Goal: Book appointment/travel/reservation

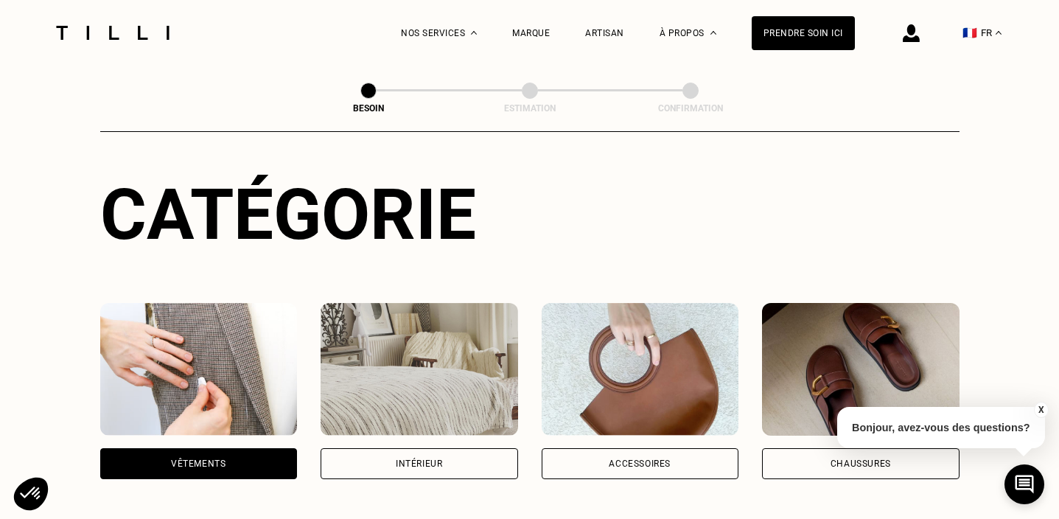
scroll to position [150, 0]
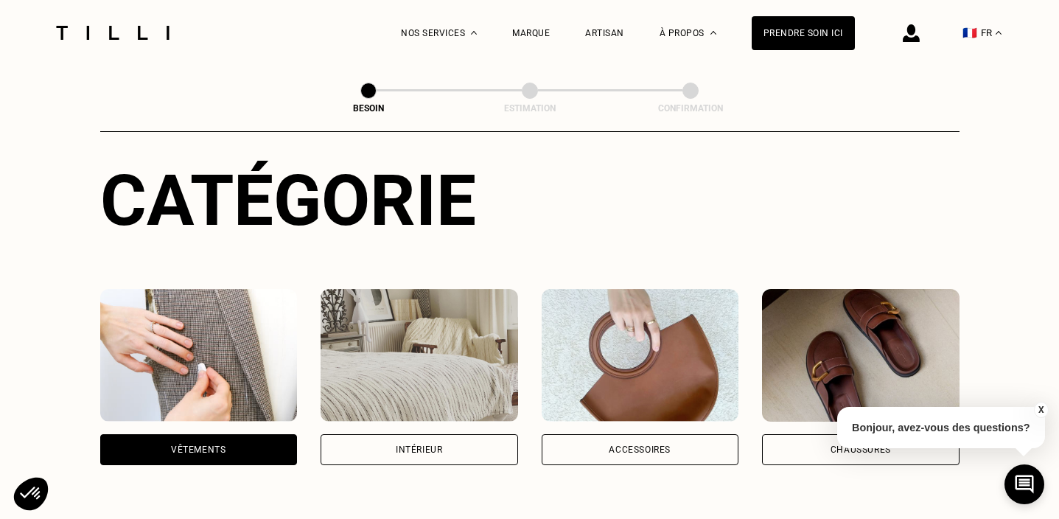
click at [208, 359] on img at bounding box center [199, 355] width 198 height 133
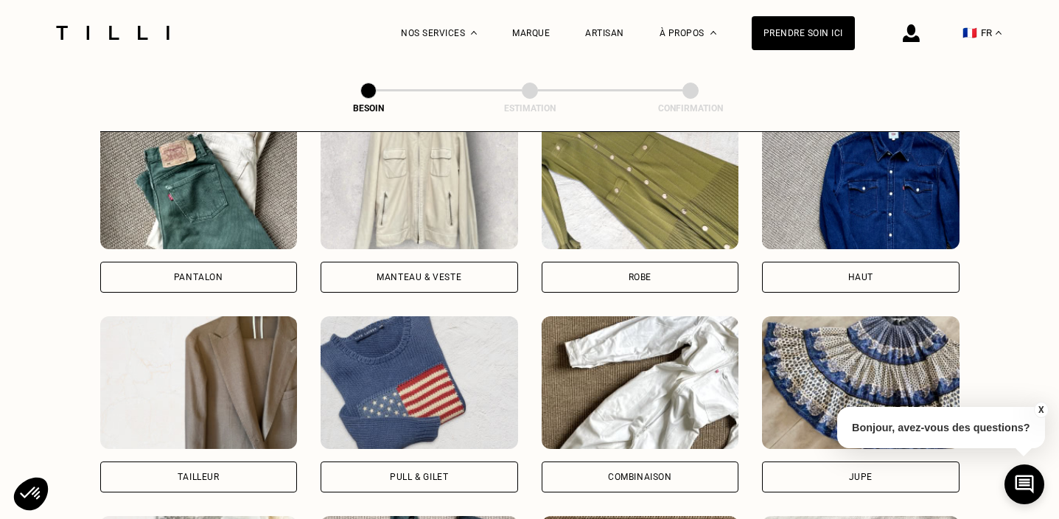
scroll to position [705, 0]
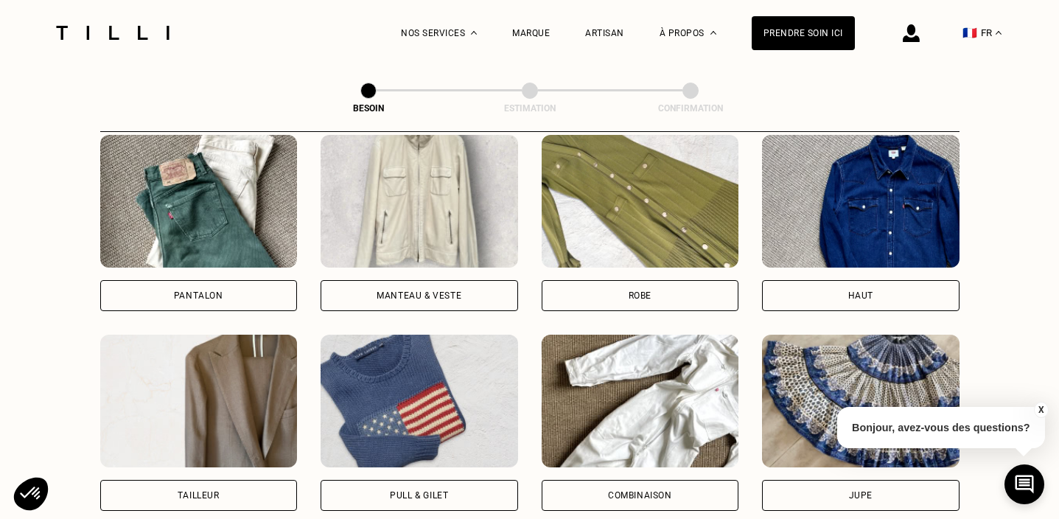
click at [826, 172] on img at bounding box center [861, 201] width 198 height 133
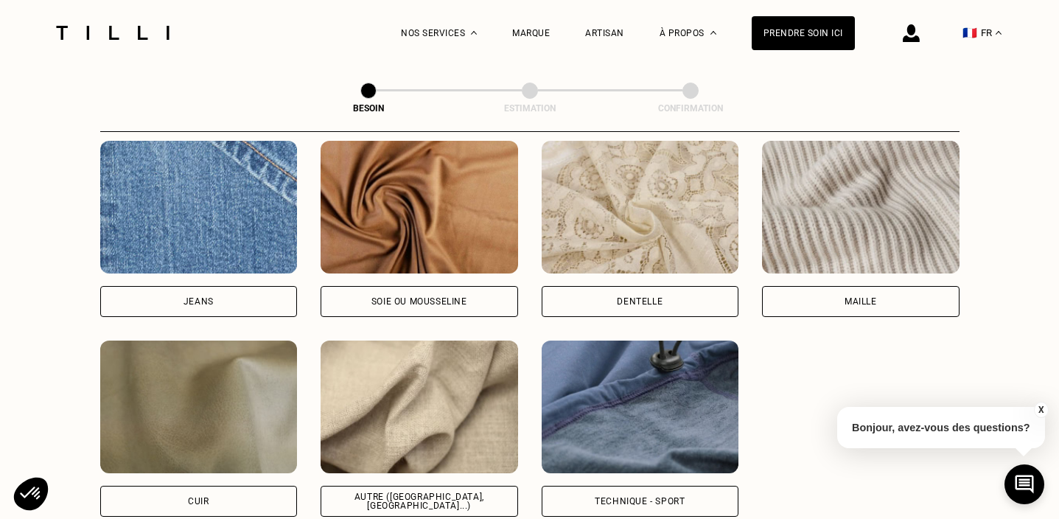
scroll to position [1604, 0]
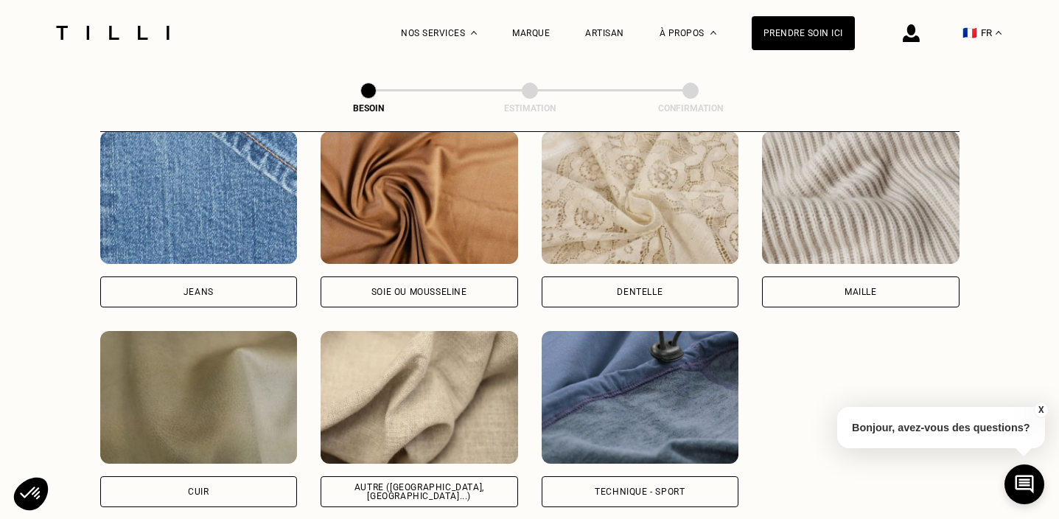
click at [504, 430] on img at bounding box center [420, 397] width 198 height 133
select select "FR"
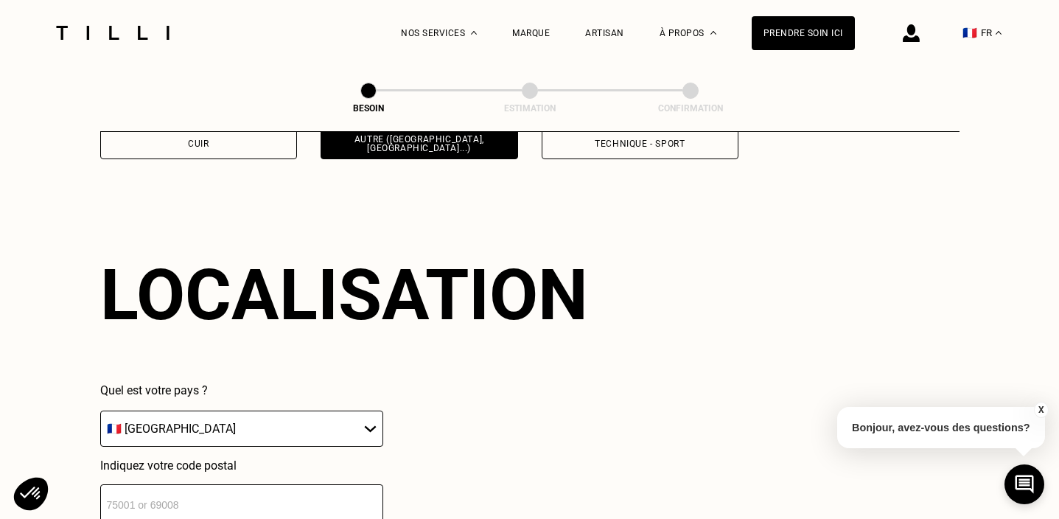
scroll to position [1982, 0]
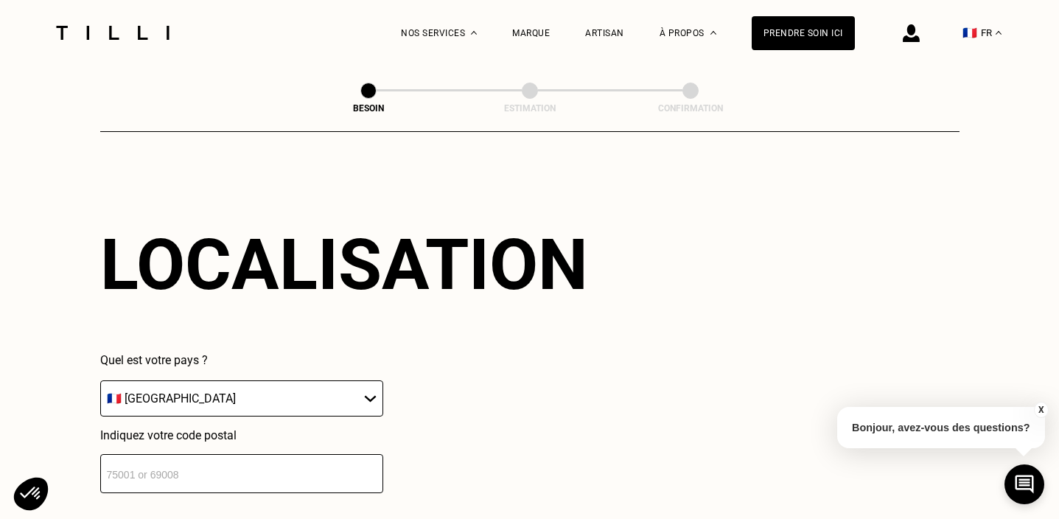
click at [316, 455] on input "number" at bounding box center [241, 473] width 283 height 39
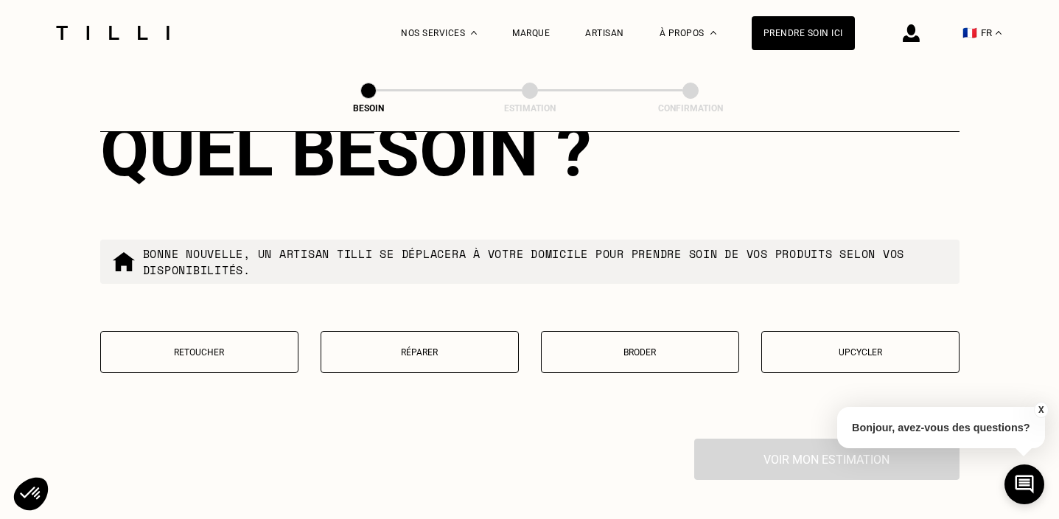
scroll to position [2463, 0]
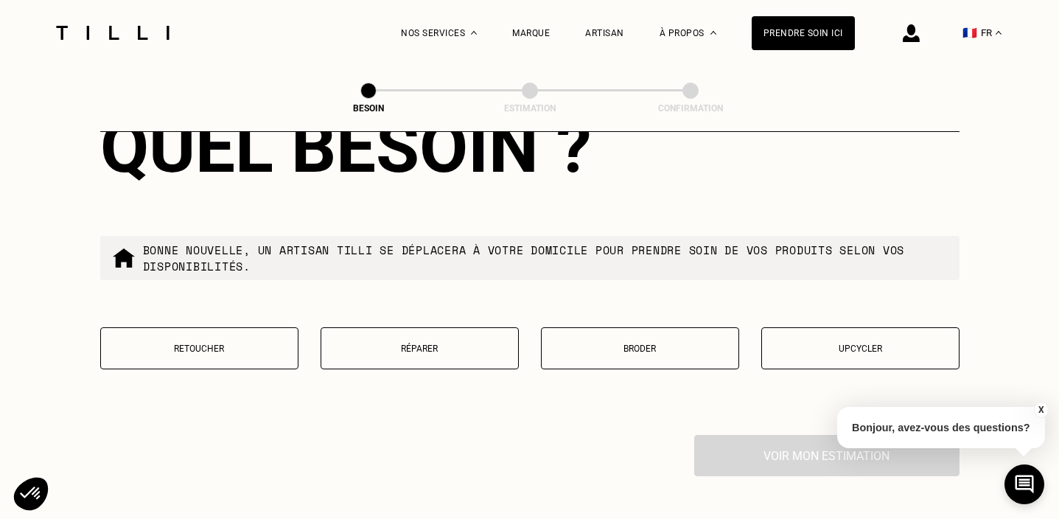
type input "75014"
click at [589, 343] on p "Broder" at bounding box center [640, 348] width 182 height 10
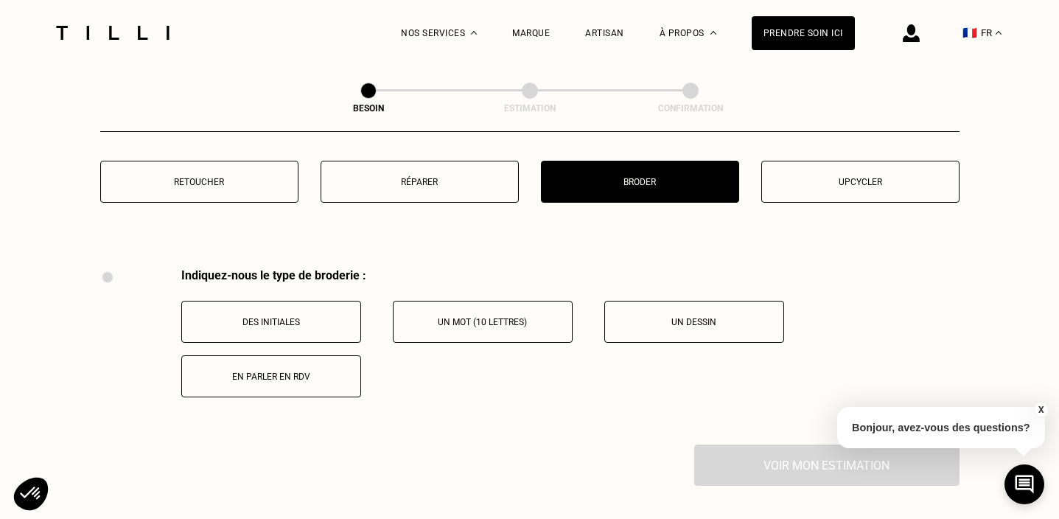
scroll to position [2626, 0]
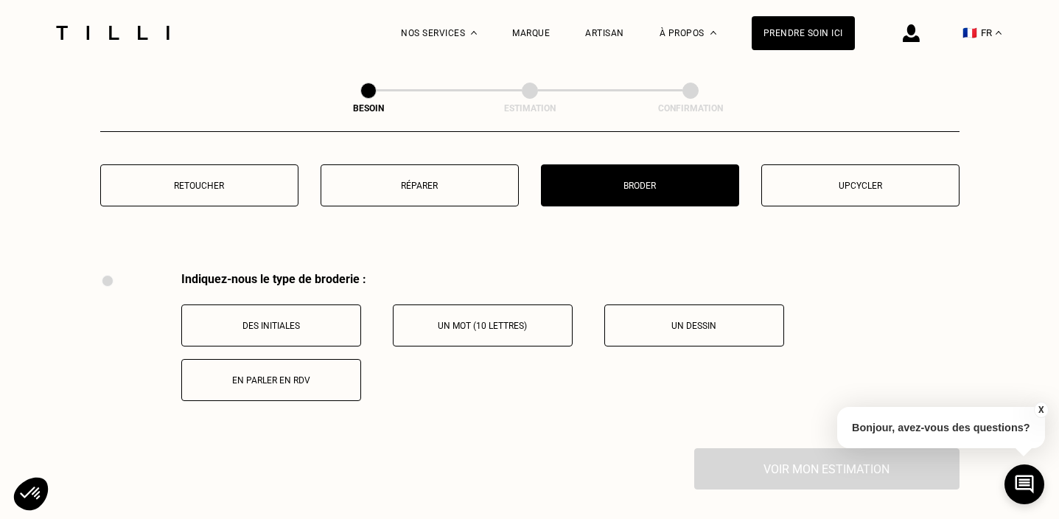
click at [280, 164] on button "Retoucher" at bounding box center [199, 185] width 198 height 42
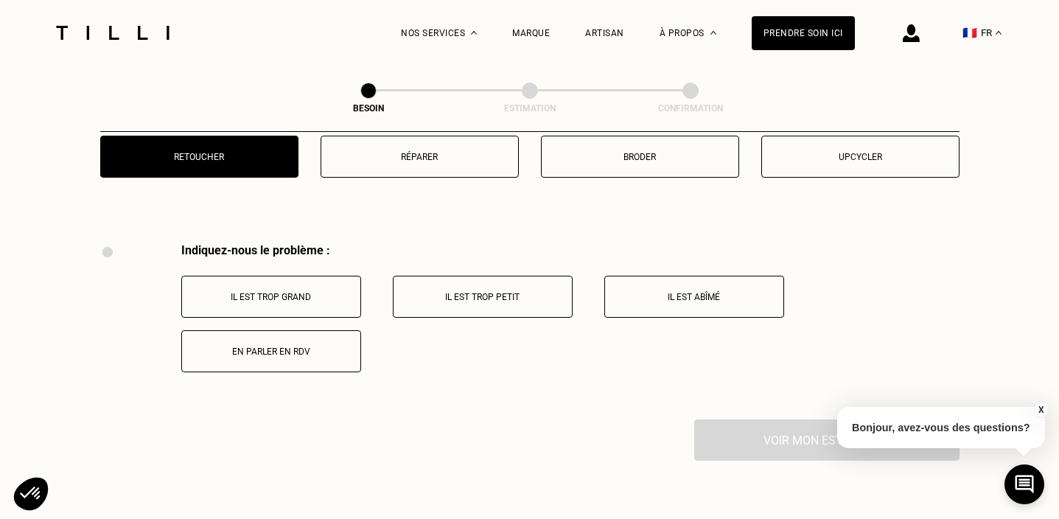
scroll to position [2649, 0]
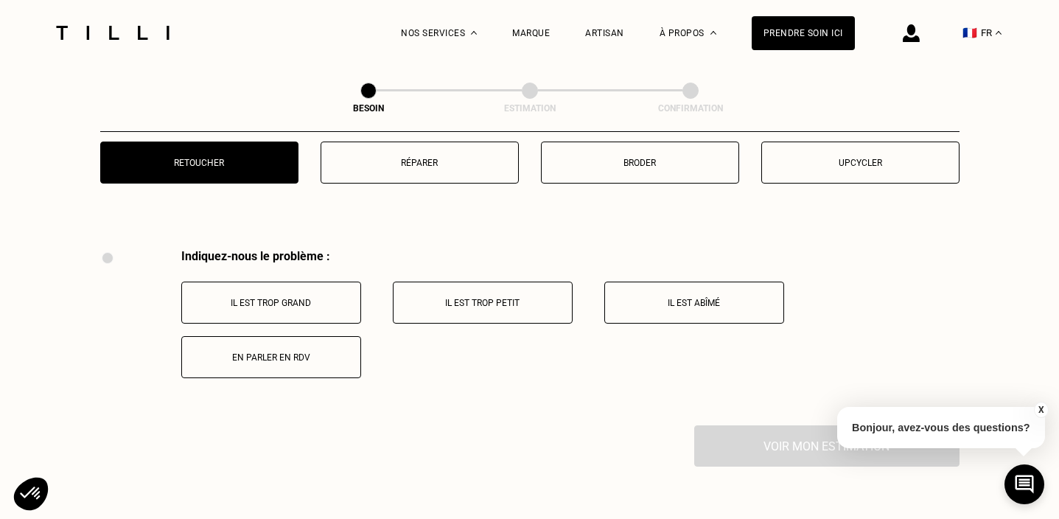
click at [447, 162] on button "Réparer" at bounding box center [420, 163] width 198 height 42
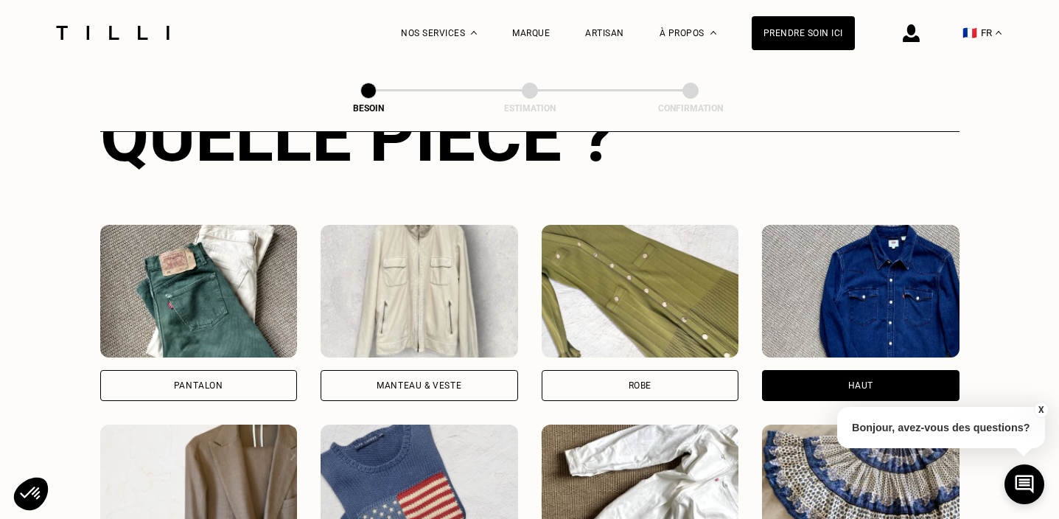
scroll to position [614, 0]
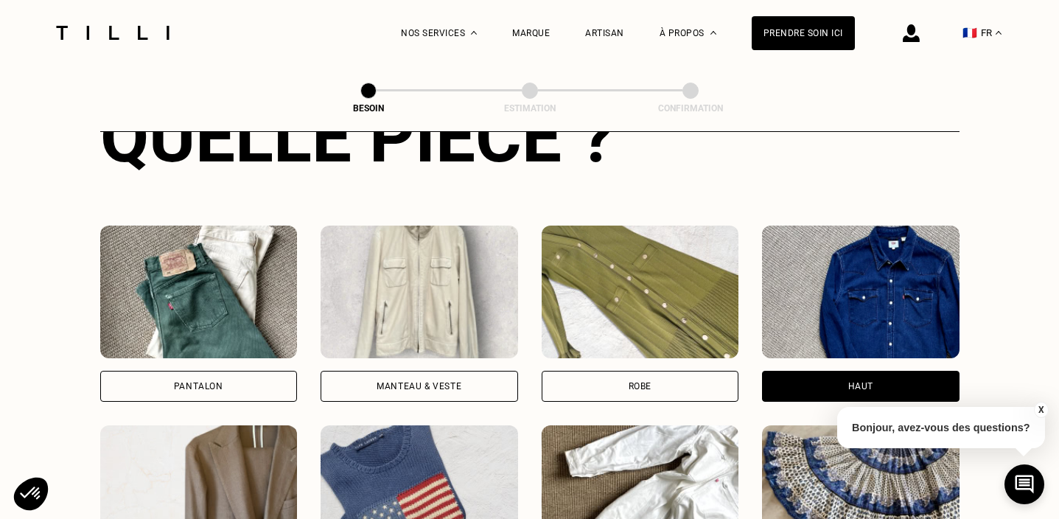
click at [458, 303] on img at bounding box center [420, 292] width 198 height 133
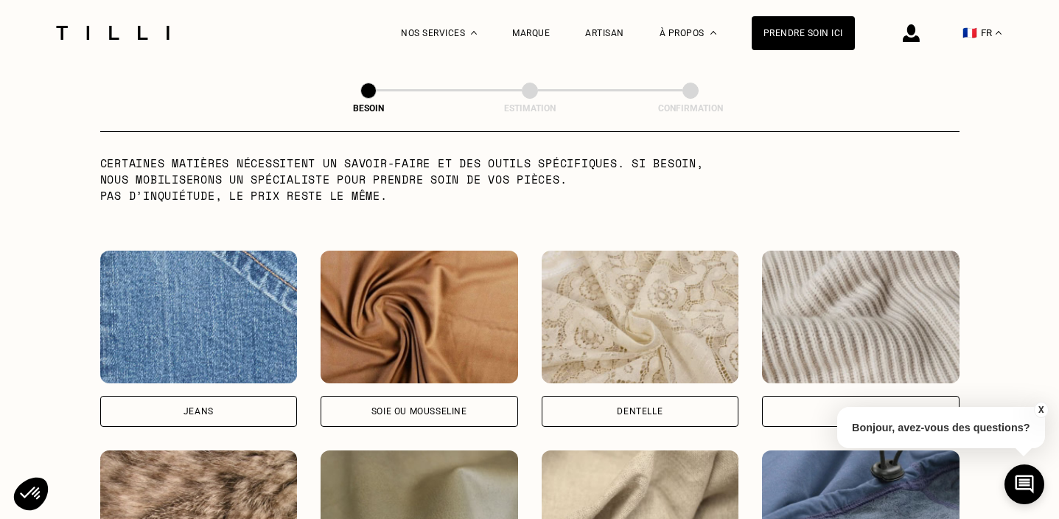
scroll to position [1488, 0]
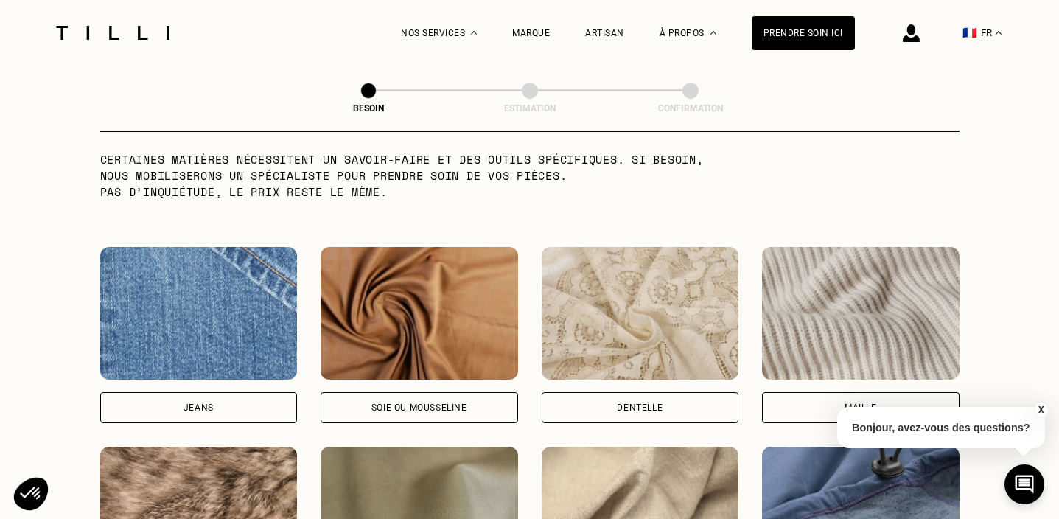
click at [455, 327] on img at bounding box center [420, 313] width 198 height 133
select select "FR"
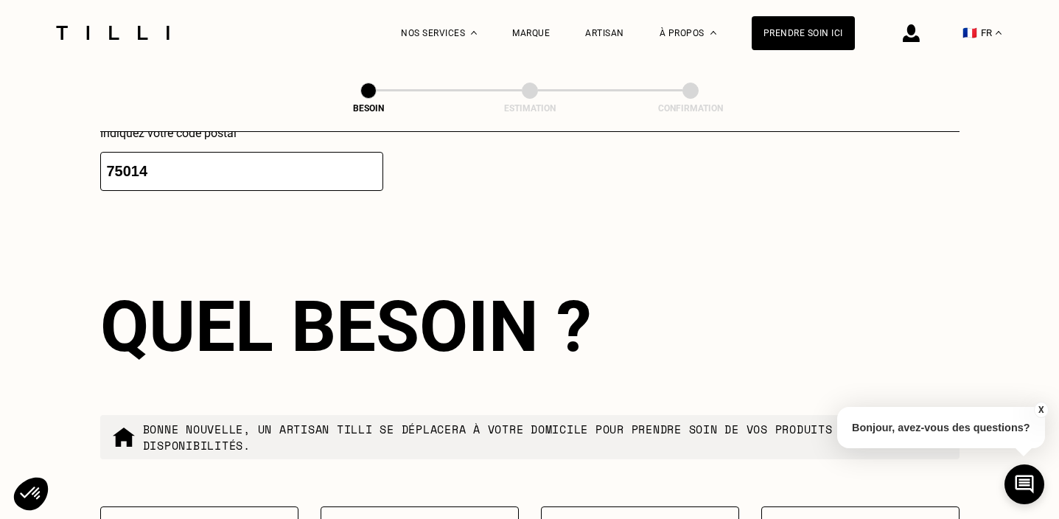
scroll to position [2452, 0]
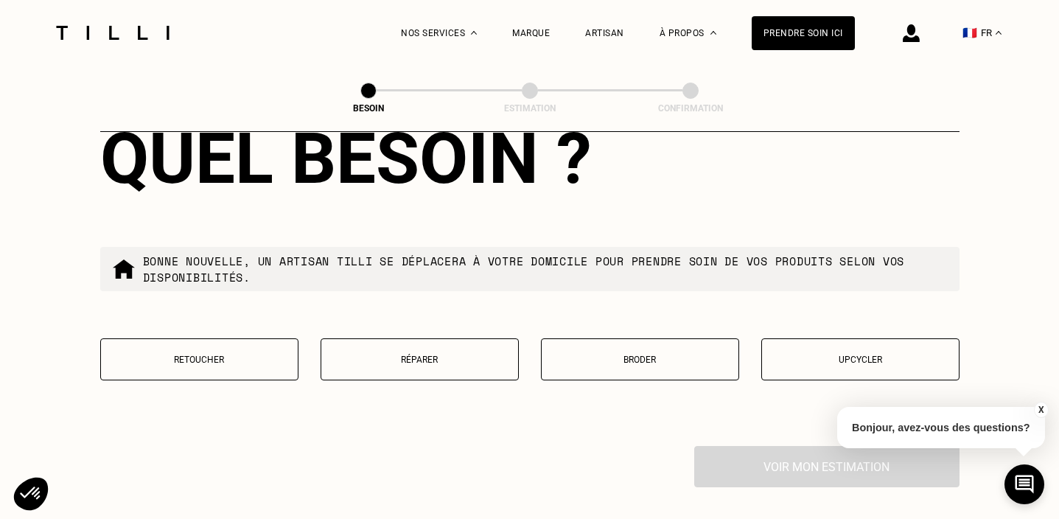
click at [416, 351] on button "Réparer" at bounding box center [420, 359] width 198 height 42
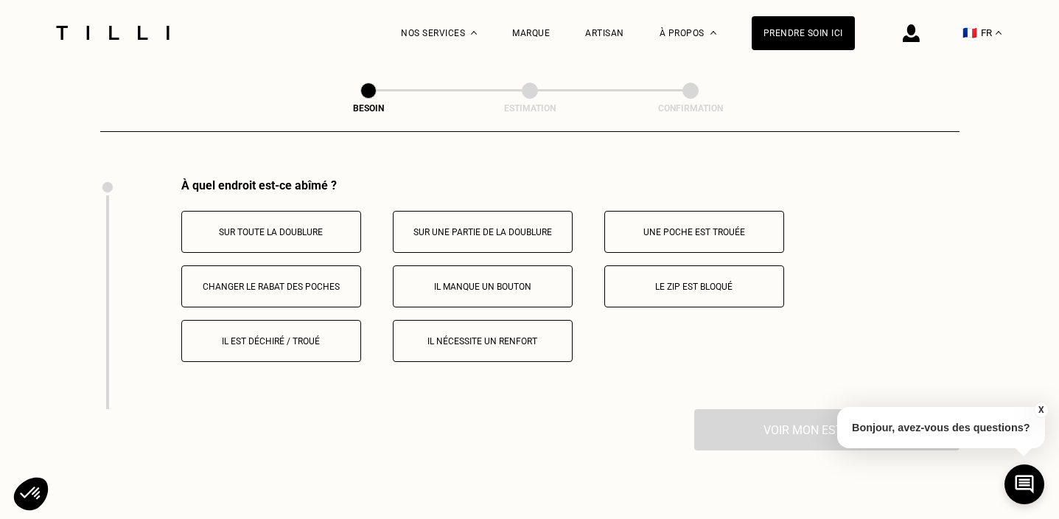
scroll to position [2722, 0]
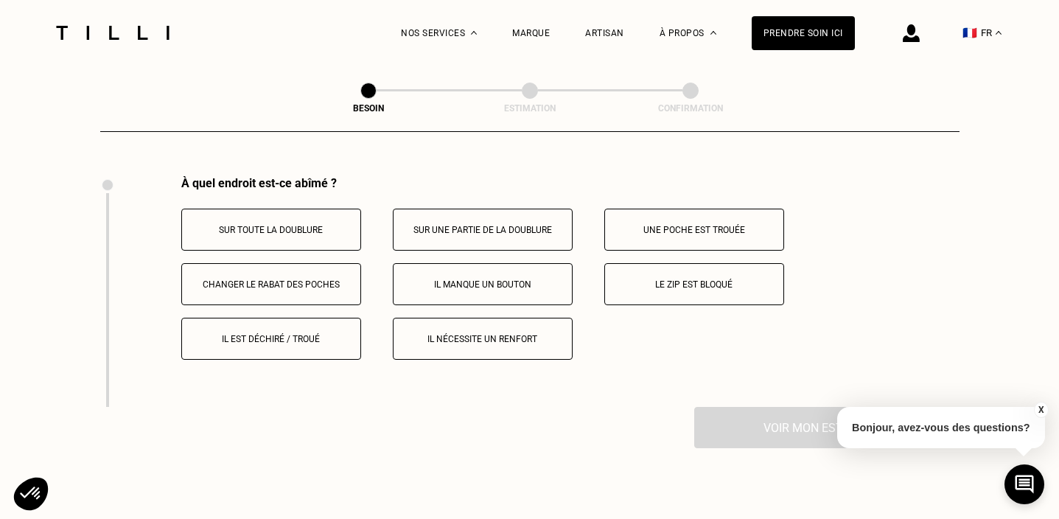
click at [327, 337] on button "Il est déchiré / troué" at bounding box center [271, 339] width 180 height 42
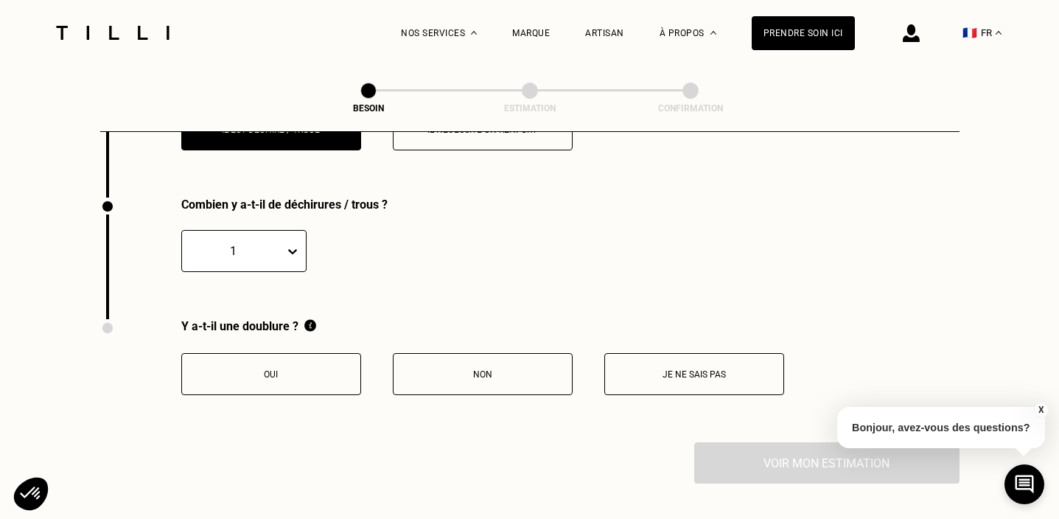
scroll to position [2949, 0]
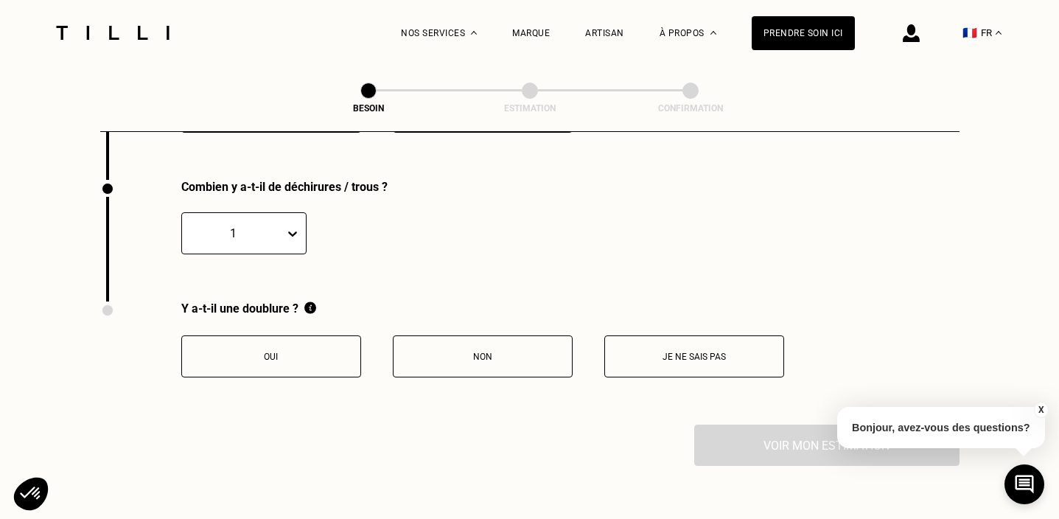
click at [274, 335] on button "Oui" at bounding box center [271, 356] width 180 height 42
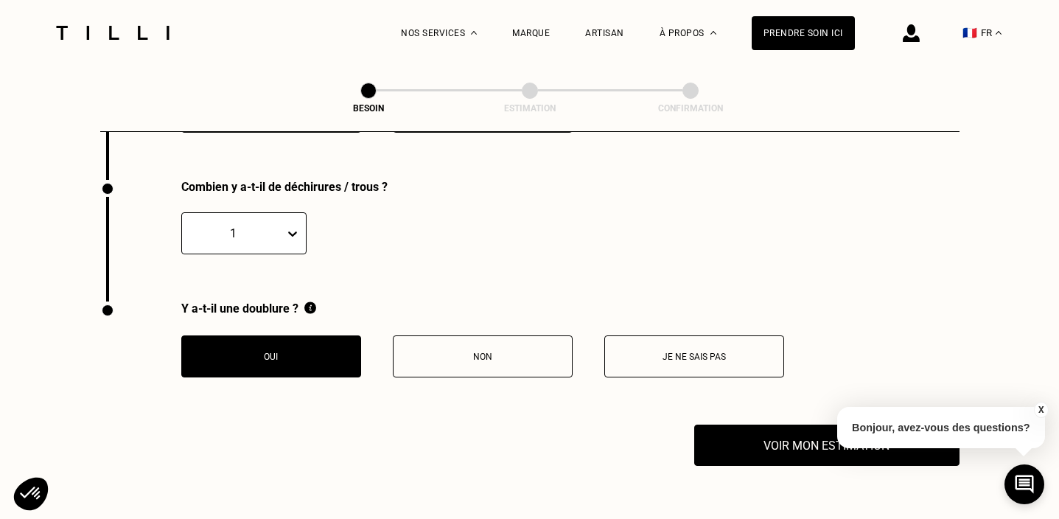
click at [690, 425] on div "Voir mon estimation" at bounding box center [529, 445] width 859 height 41
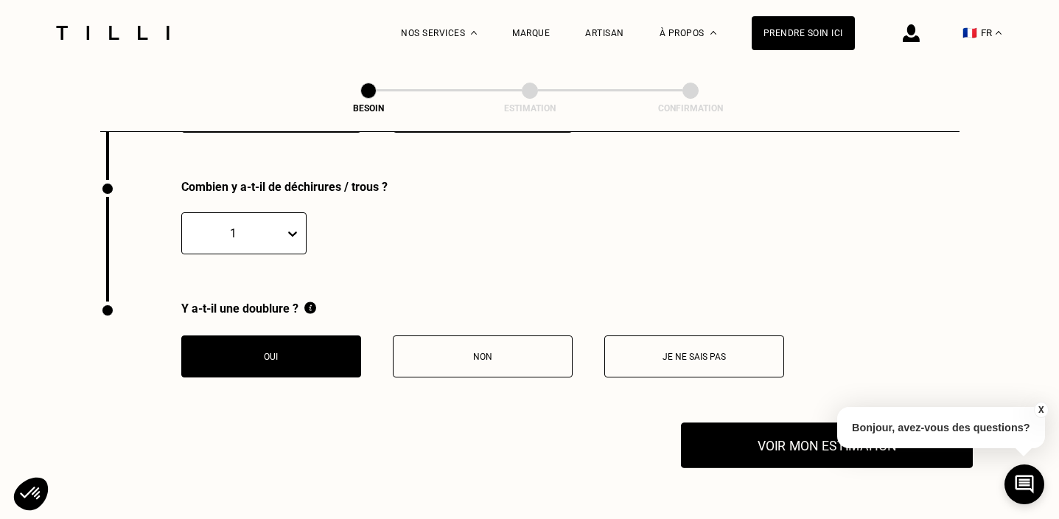
click at [714, 424] on button "Voir mon estimation" at bounding box center [827, 445] width 292 height 46
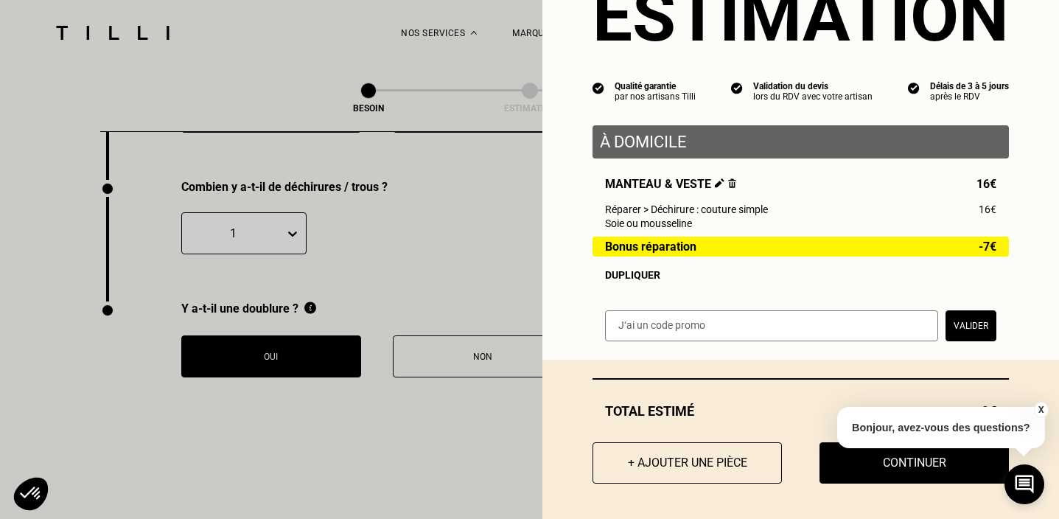
scroll to position [74, 0]
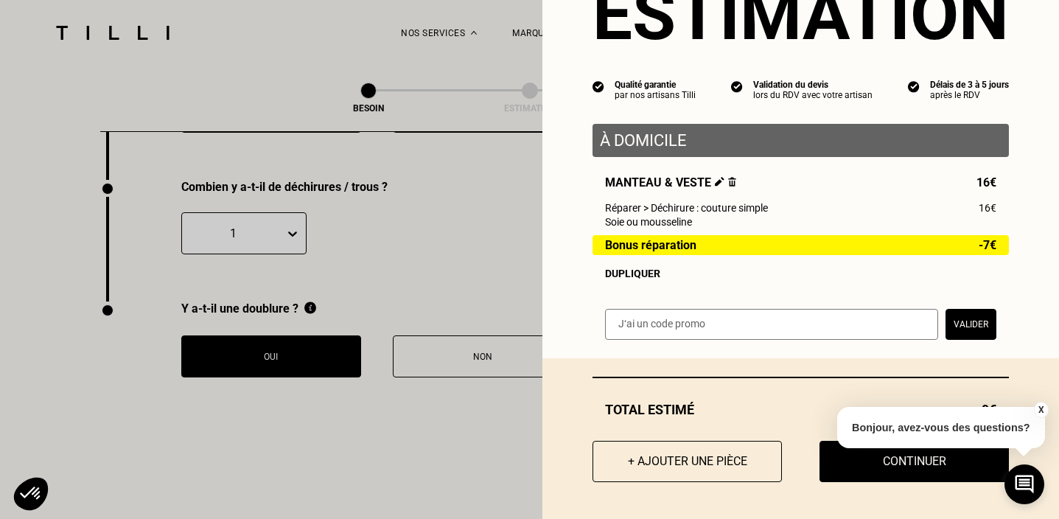
click at [1040, 405] on button "X" at bounding box center [1040, 410] width 15 height 16
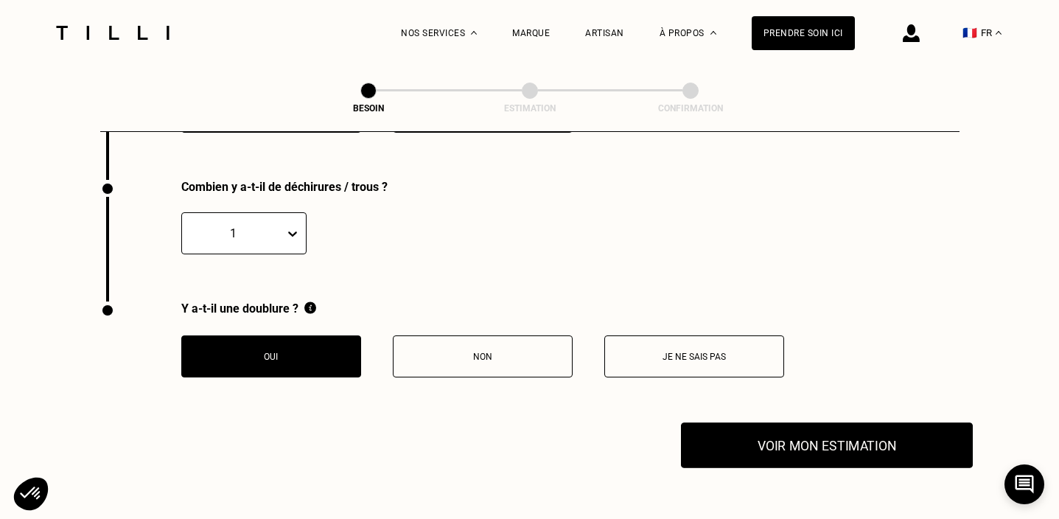
click at [892, 446] on button "Voir mon estimation" at bounding box center [827, 445] width 292 height 46
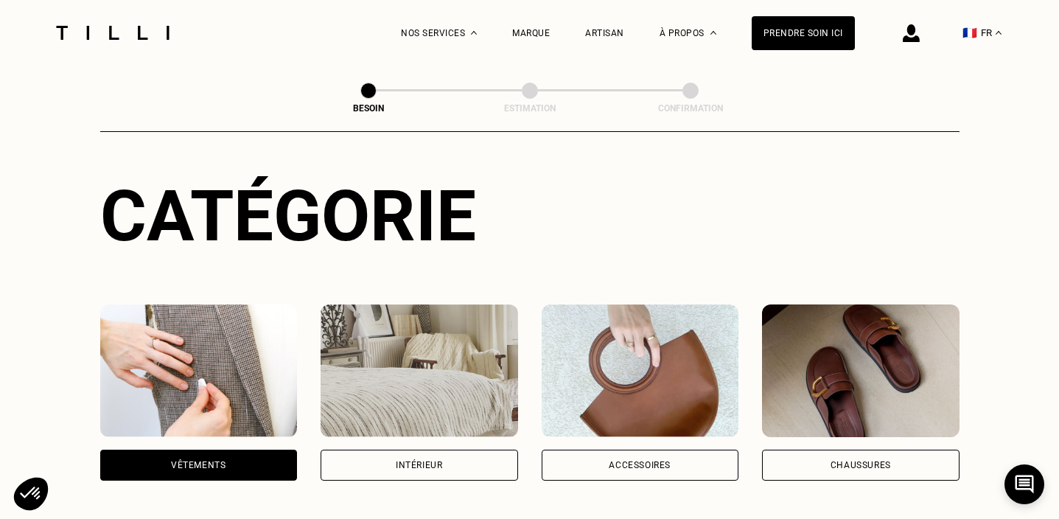
scroll to position [0, 0]
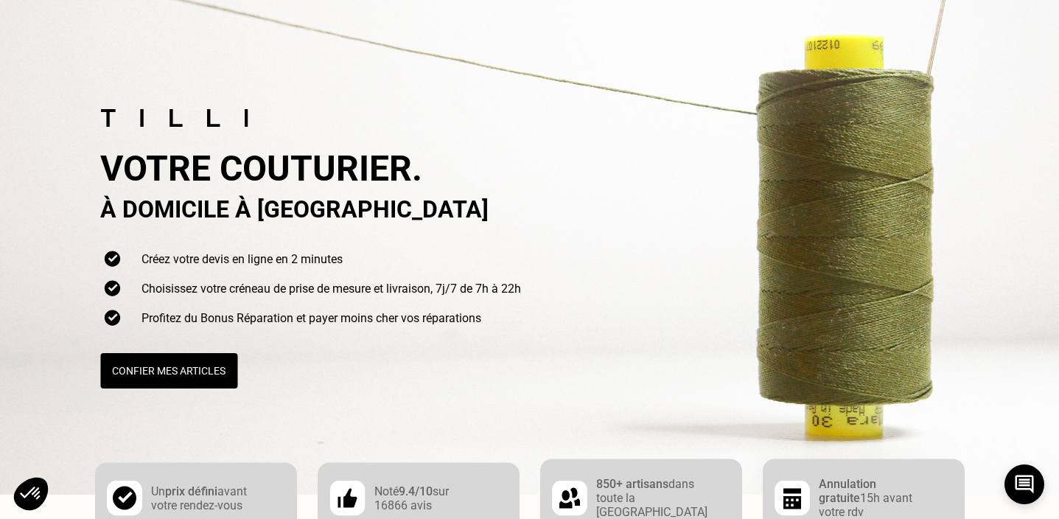
scroll to position [369, 0]
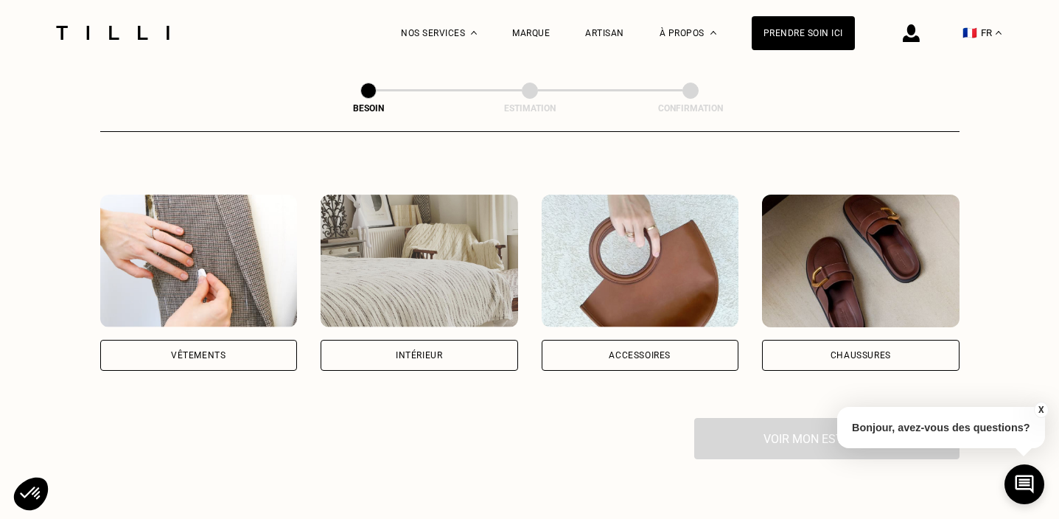
scroll to position [369, 0]
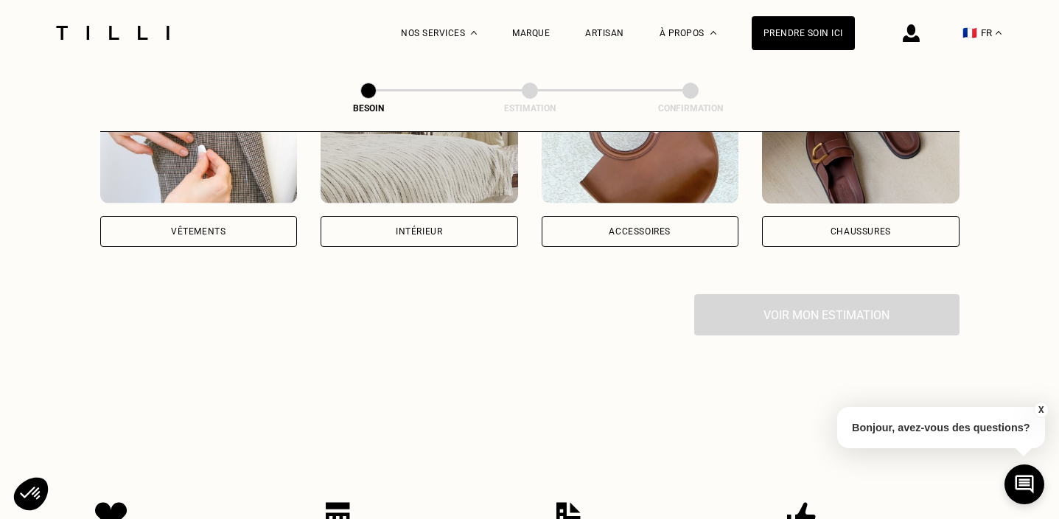
click at [269, 219] on div "Vêtements" at bounding box center [199, 231] width 198 height 31
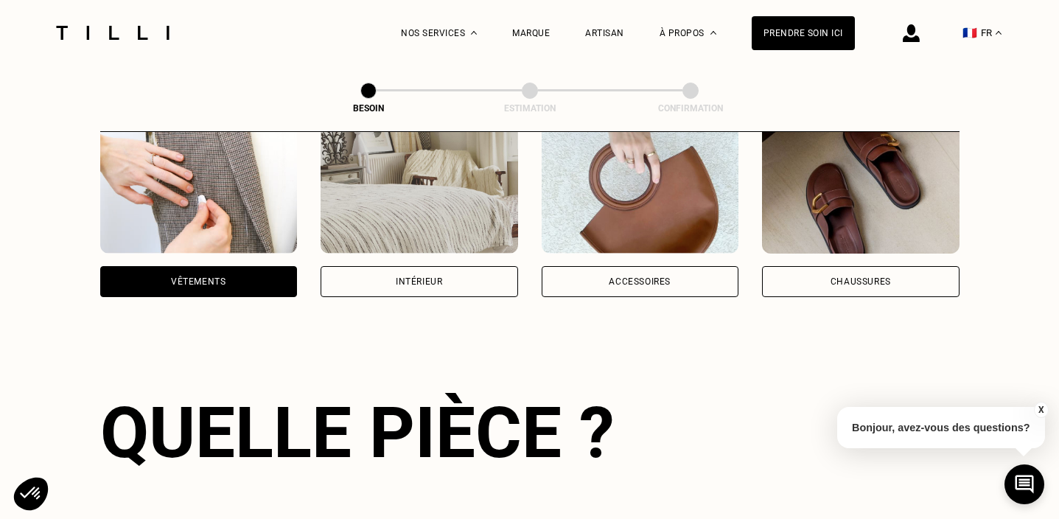
scroll to position [286, 0]
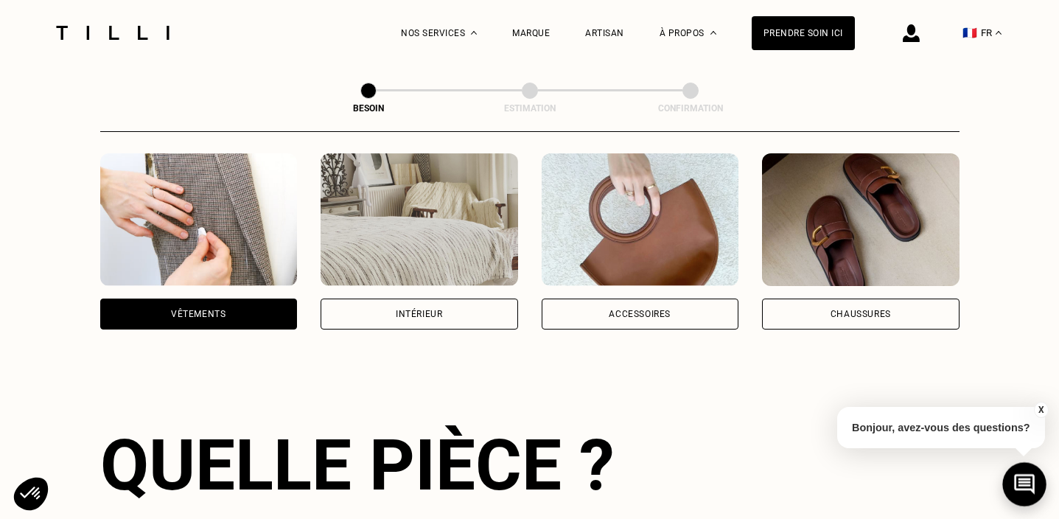
click at [1010, 472] on button at bounding box center [1023, 483] width 43 height 43
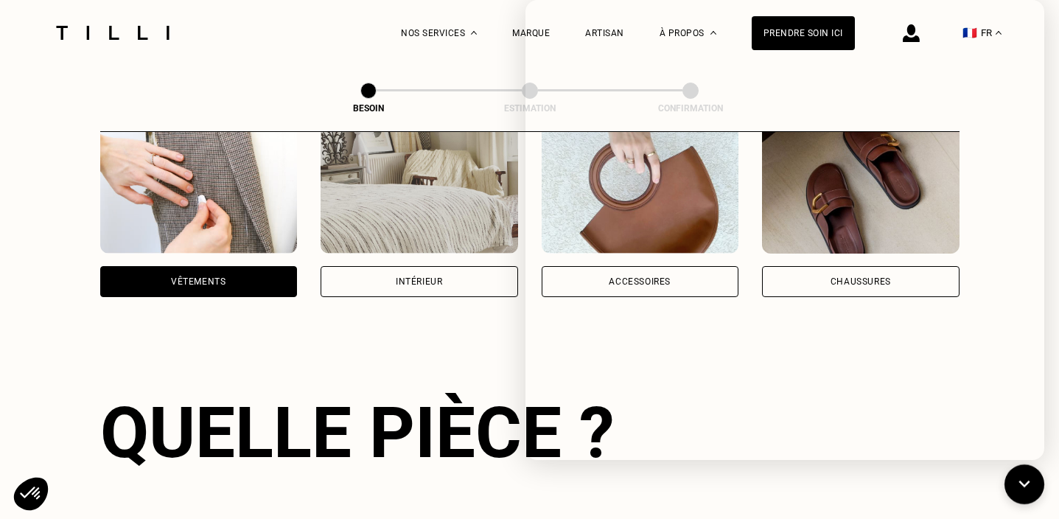
scroll to position [327, 0]
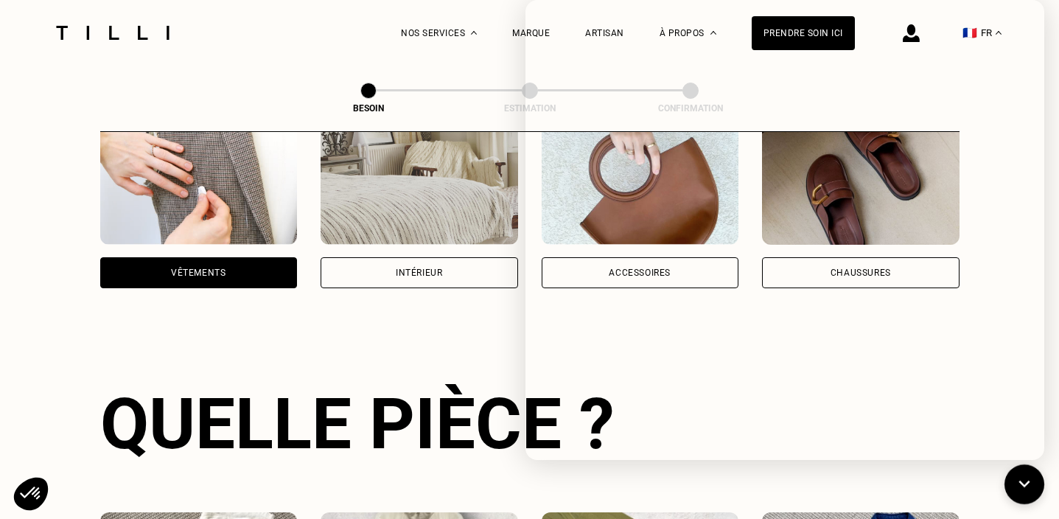
click at [277, 266] on div "Vêtements" at bounding box center [199, 272] width 198 height 31
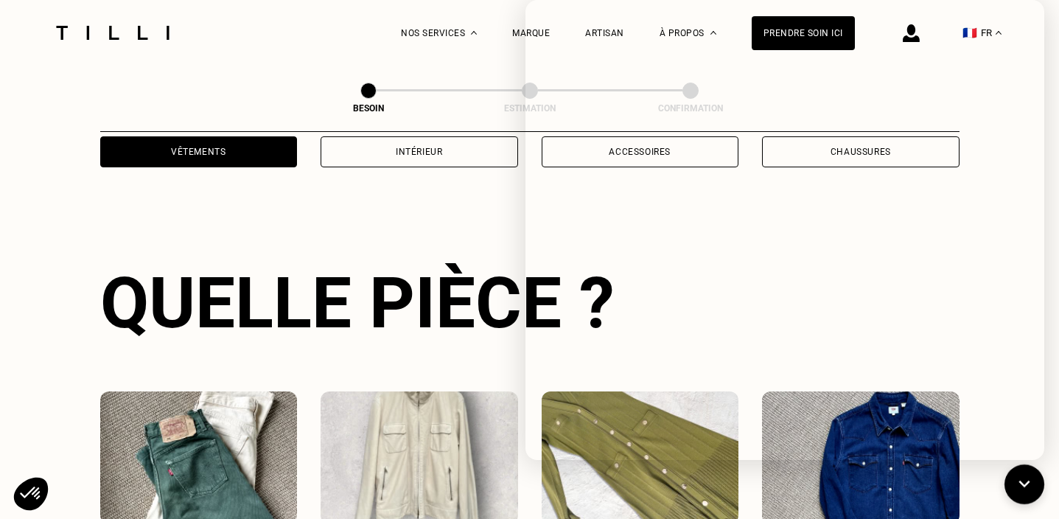
click at [263, 254] on div "Catégorie Vêtements Intérieur Accessoires Chaussures Quelle pièce ? Pantalon Ma…" at bounding box center [529, 437] width 859 height 1153
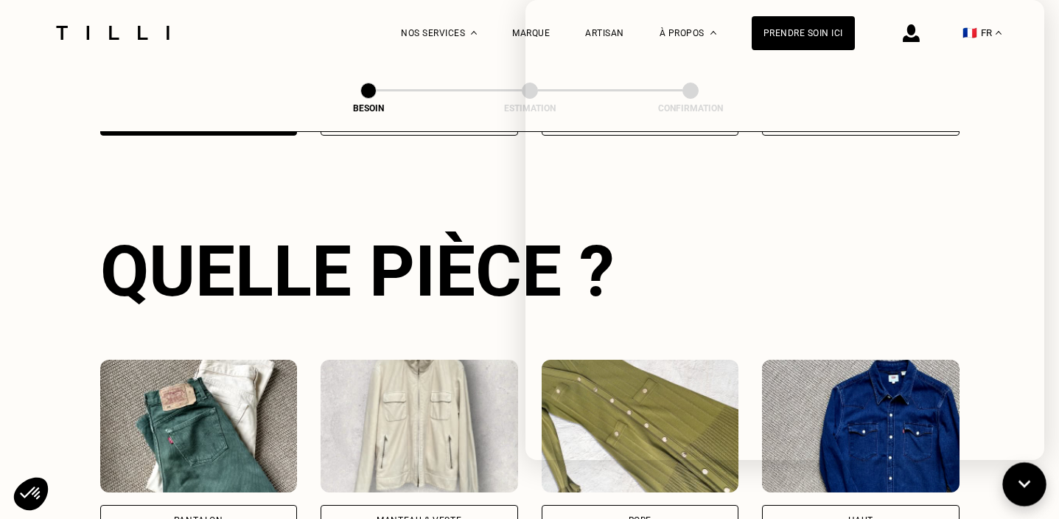
click at [1014, 472] on icon at bounding box center [1025, 484] width 24 height 39
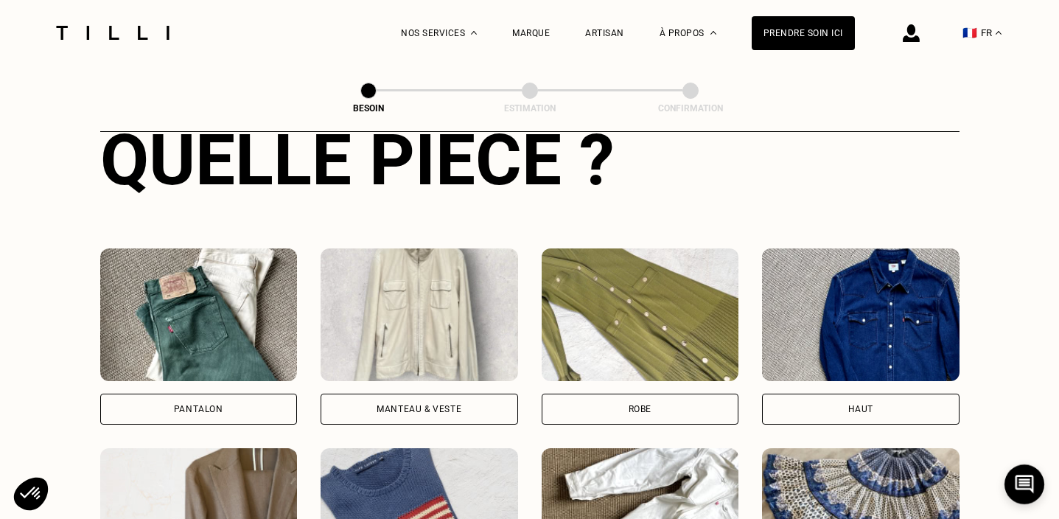
scroll to position [612, 0]
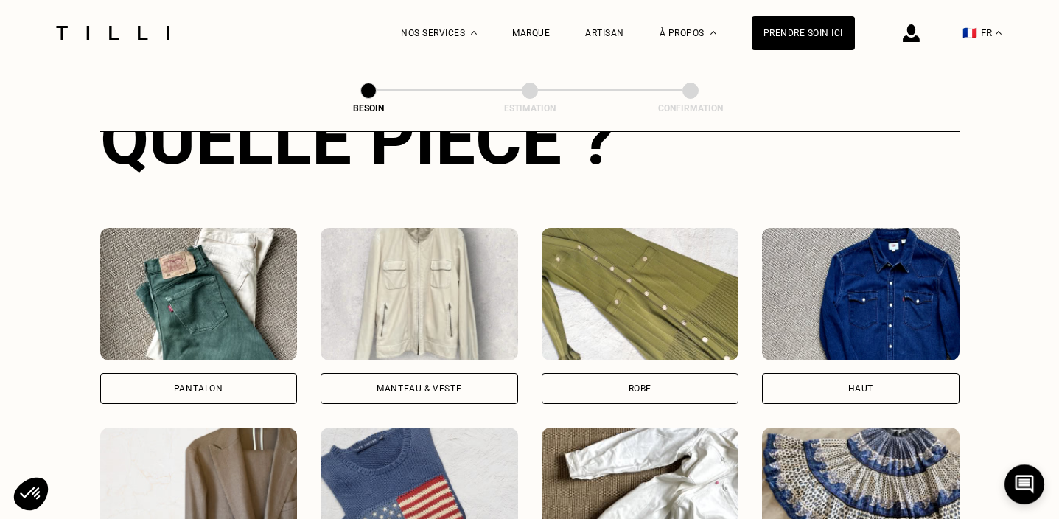
click at [430, 345] on div "Manteau & Veste" at bounding box center [420, 316] width 198 height 176
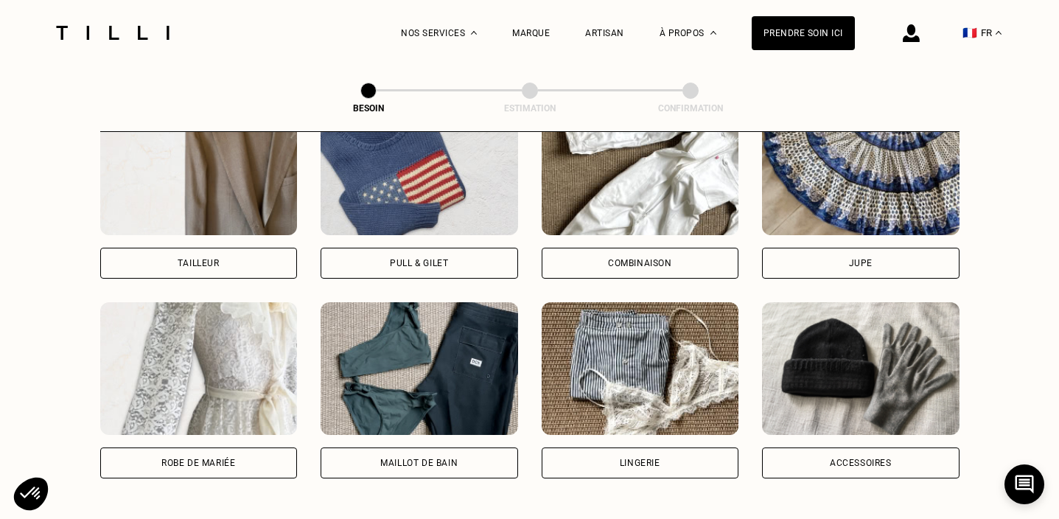
scroll to position [671, 0]
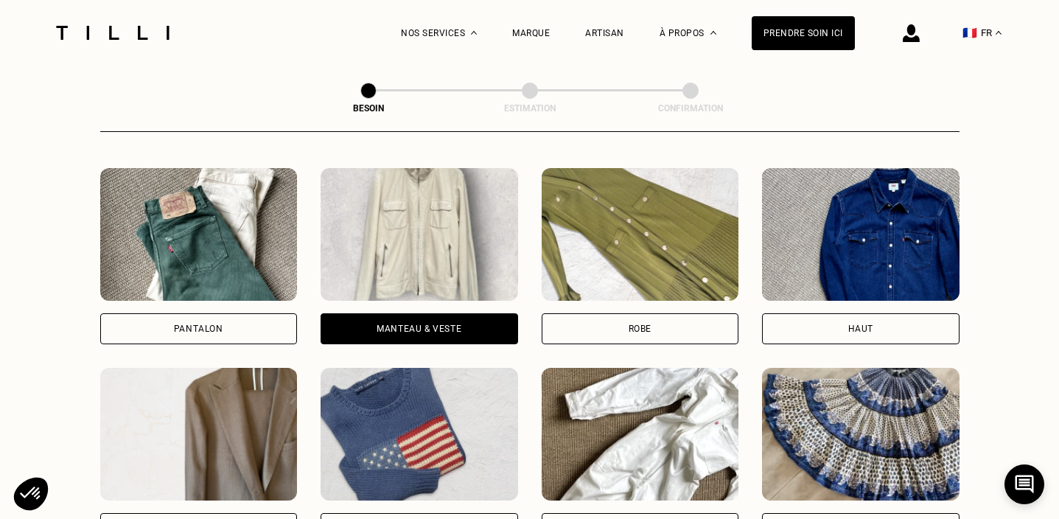
click at [865, 245] on img at bounding box center [861, 234] width 198 height 133
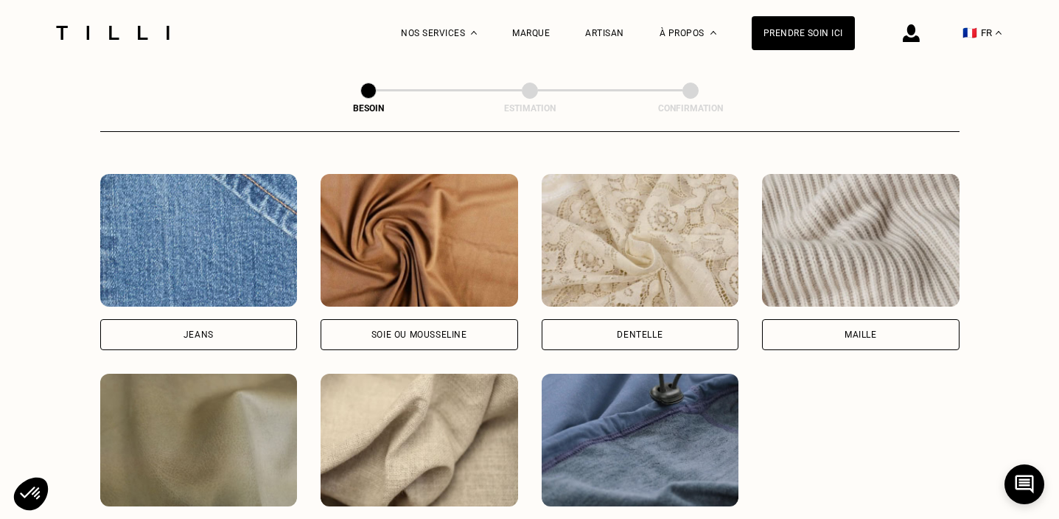
scroll to position [1592, 0]
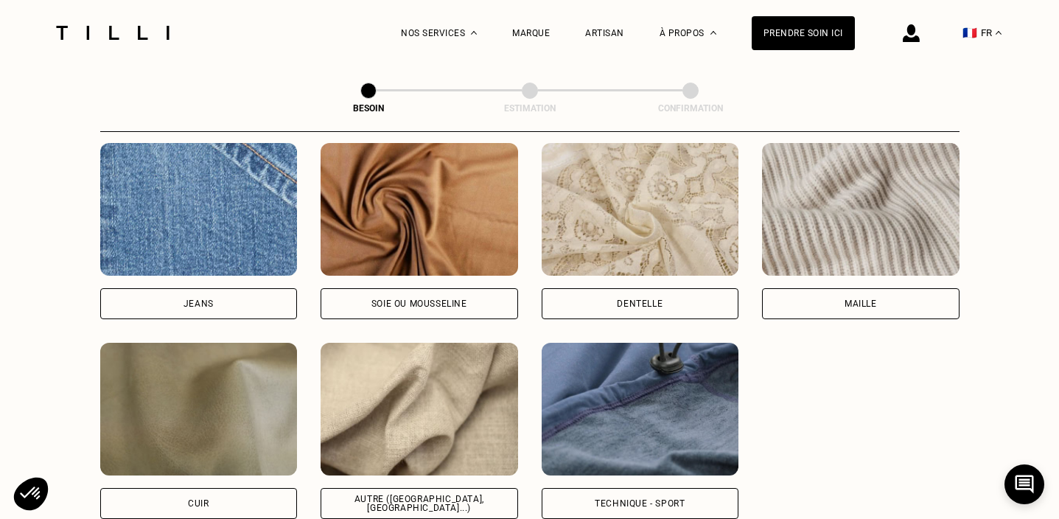
click at [495, 412] on img at bounding box center [420, 409] width 198 height 133
select select "FR"
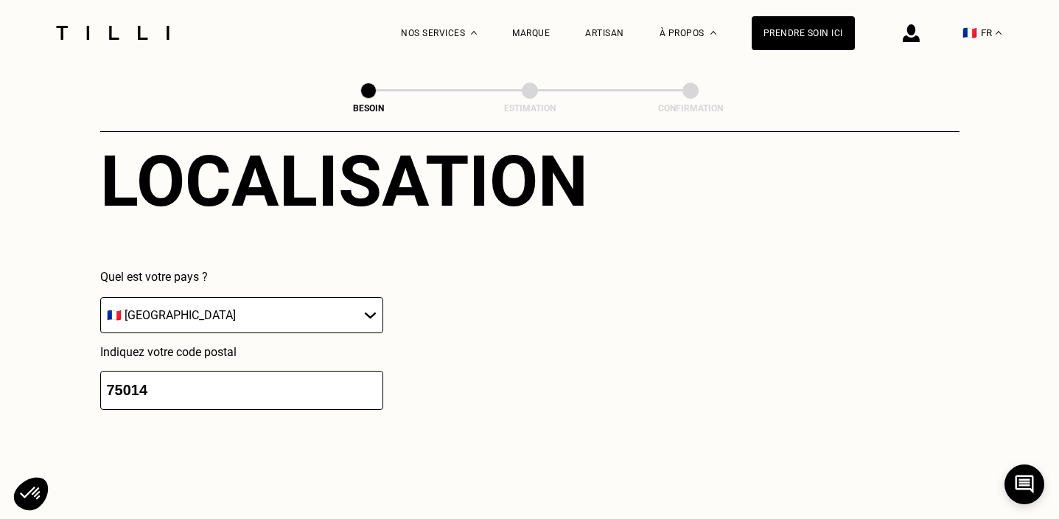
scroll to position [2360, 0]
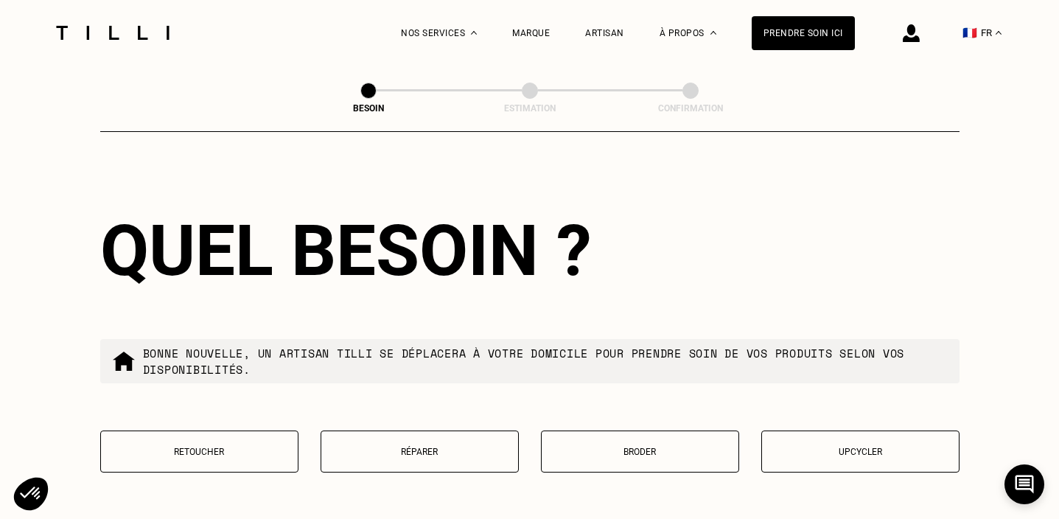
click at [584, 447] on p "Broder" at bounding box center [640, 452] width 182 height 10
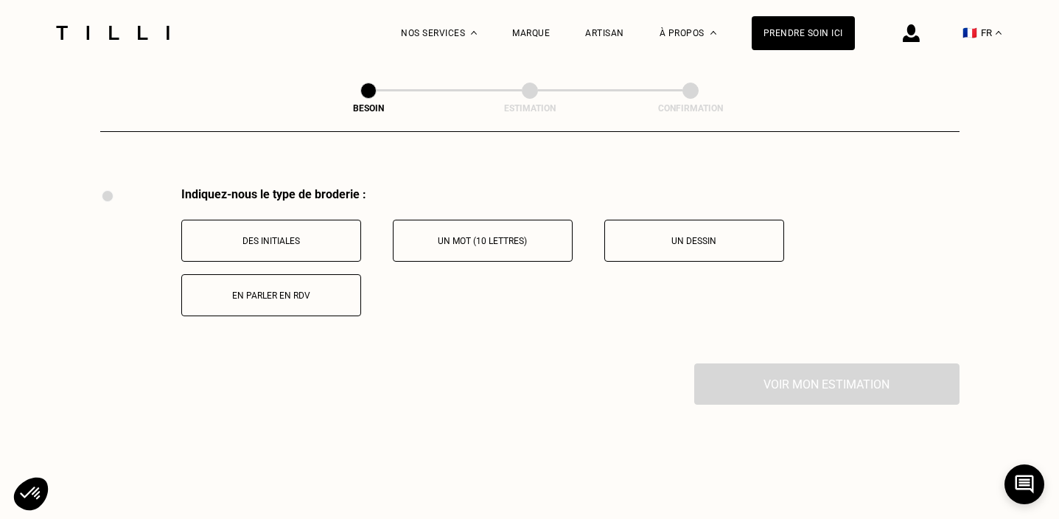
scroll to position [2718, 0]
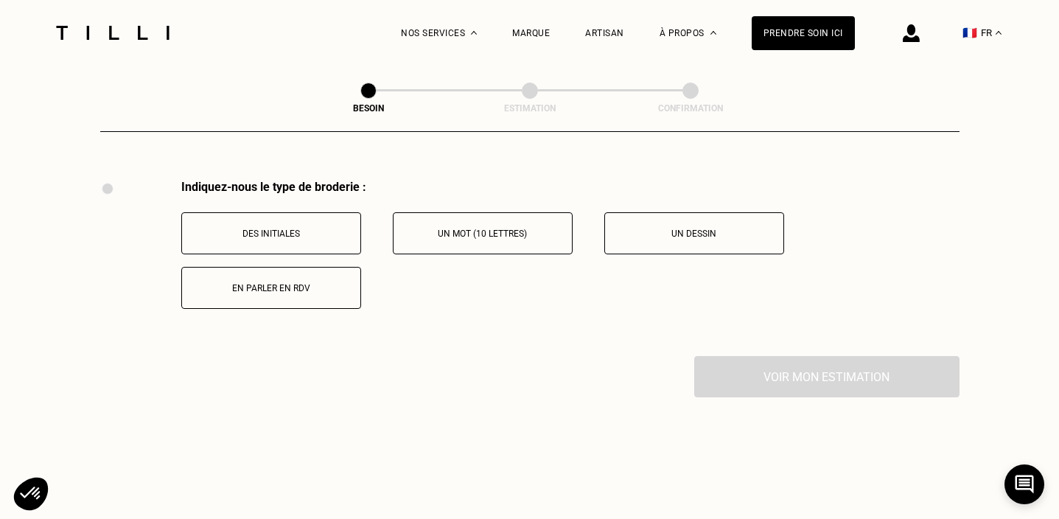
click at [303, 267] on button "En parler en RDV" at bounding box center [271, 288] width 180 height 42
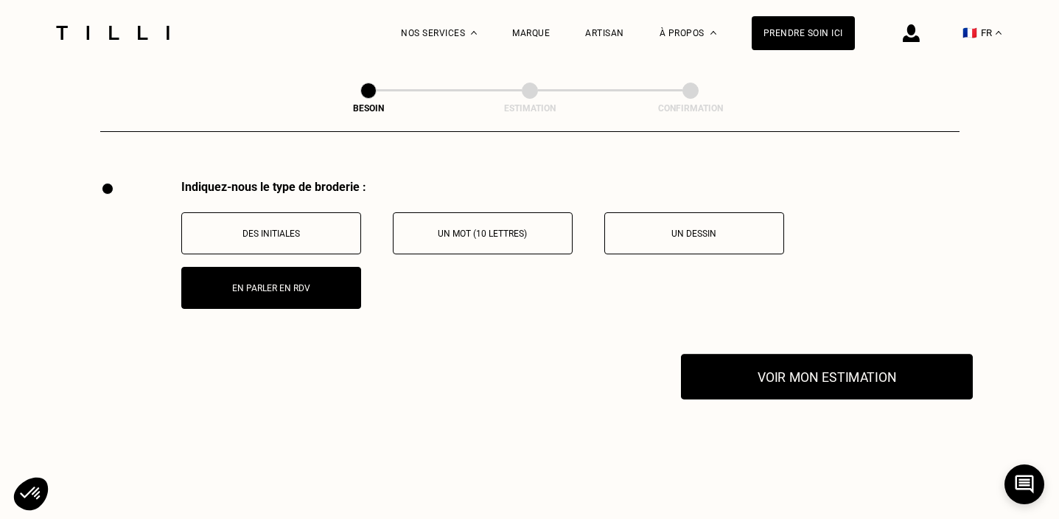
click at [851, 372] on button "Voir mon estimation" at bounding box center [827, 377] width 292 height 46
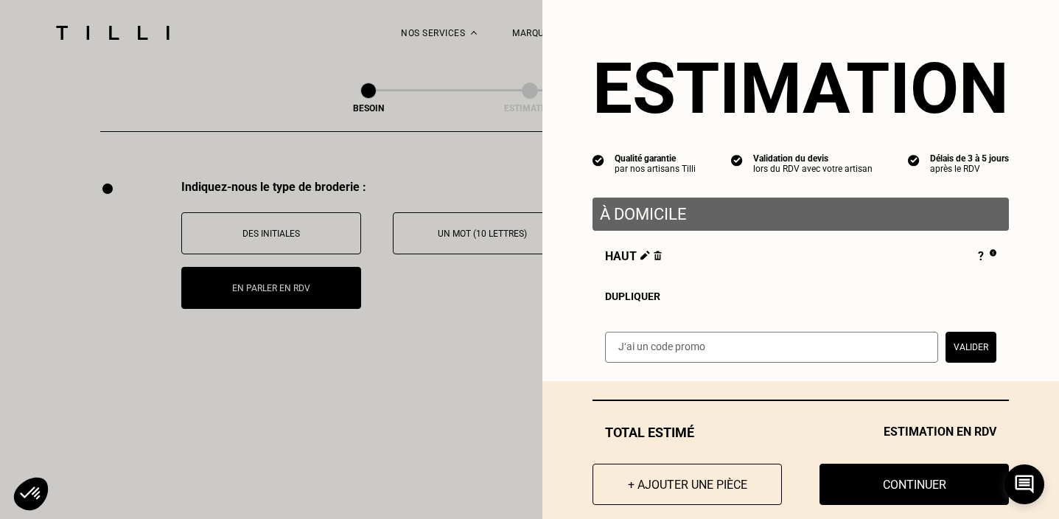
scroll to position [24, 0]
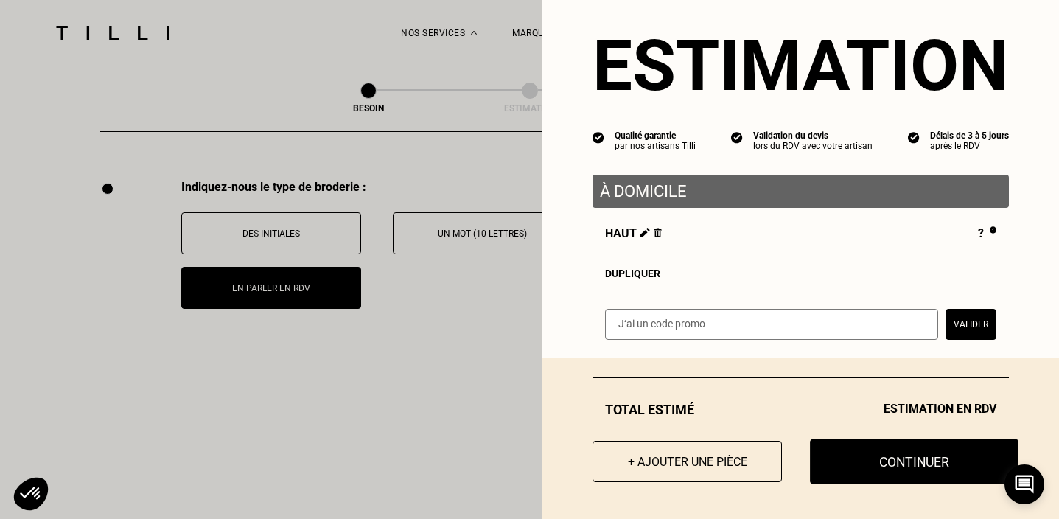
click at [873, 450] on button "Continuer" at bounding box center [914, 462] width 209 height 46
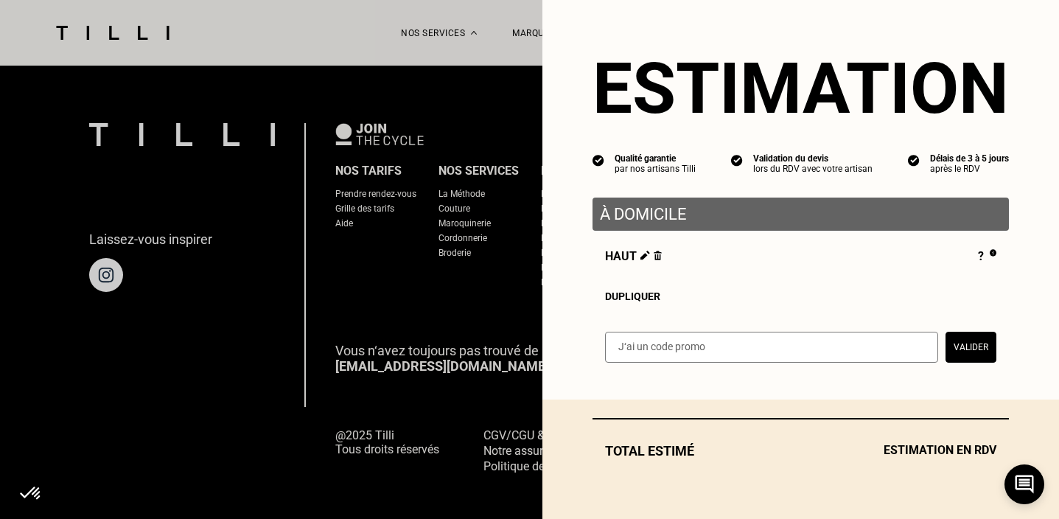
scroll to position [0, 0]
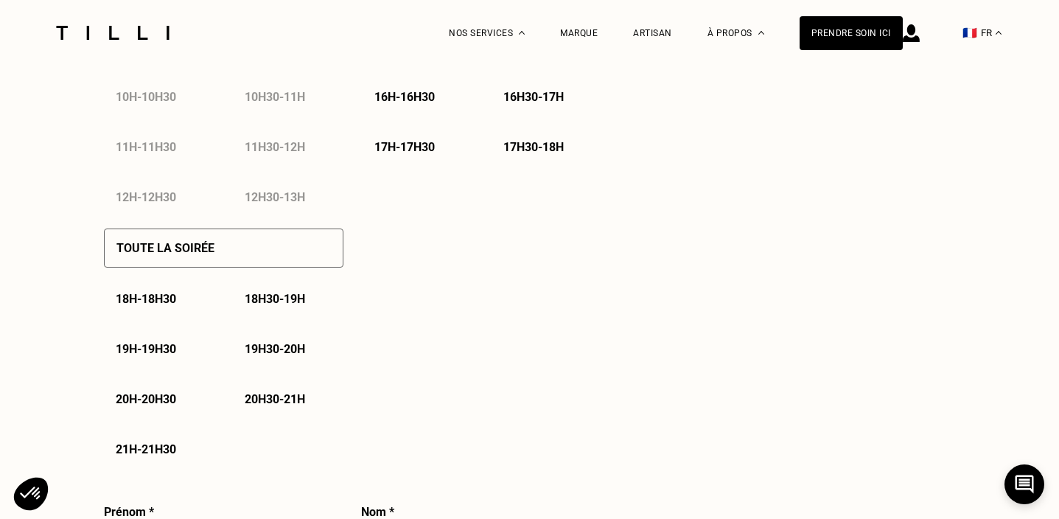
select select "FR"
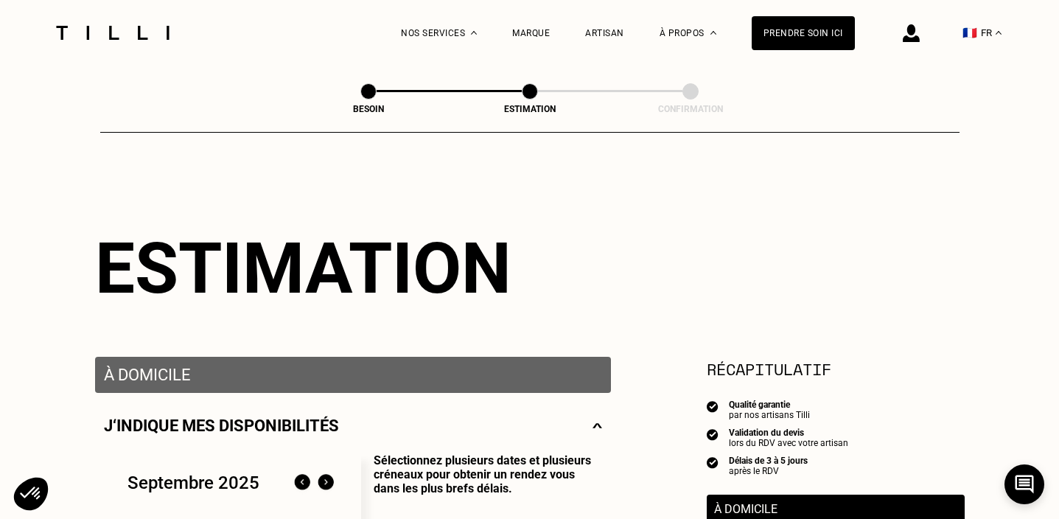
click at [519, 388] on div "À domicile" at bounding box center [353, 375] width 516 height 36
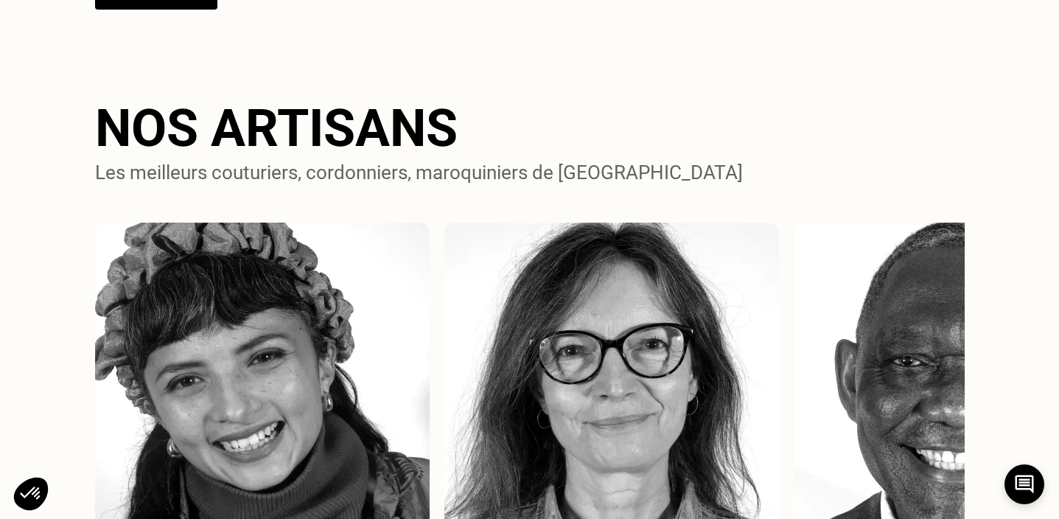
scroll to position [1271, 0]
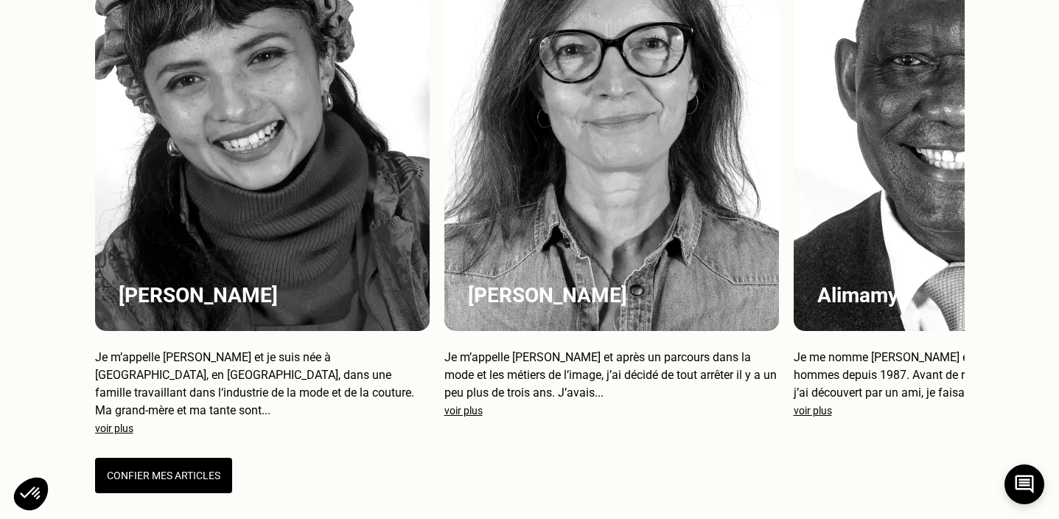
click at [559, 341] on div "[PERSON_NAME] m’appelle [PERSON_NAME] et après un parcours dans la mode et les …" at bounding box center [611, 178] width 335 height 512
